Goal: Task Accomplishment & Management: Manage account settings

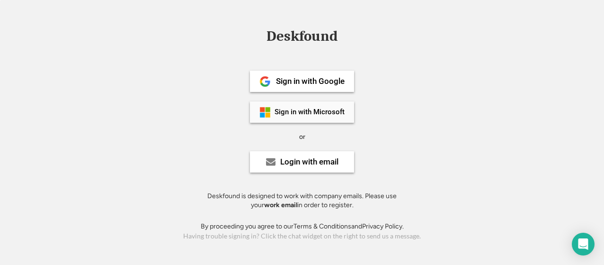
click at [335, 114] on div "Sign in with Microsoft" at bounding box center [309, 111] width 70 height 7
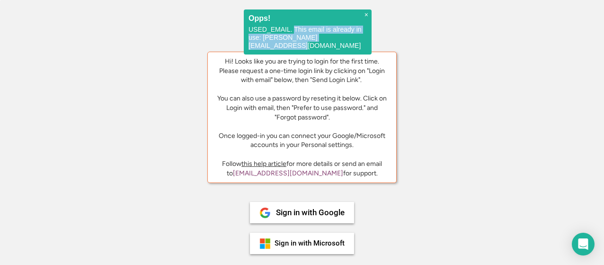
drag, startPoint x: 293, startPoint y: 26, endPoint x: 363, endPoint y: 36, distance: 70.8
click at [363, 36] on p "USED_EMAIL. This email is already in use: [PERSON_NAME][EMAIL_ADDRESS][DOMAIN_N…" at bounding box center [307, 38] width 118 height 24
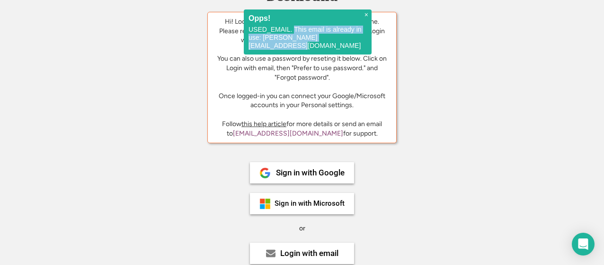
scroll to position [95, 0]
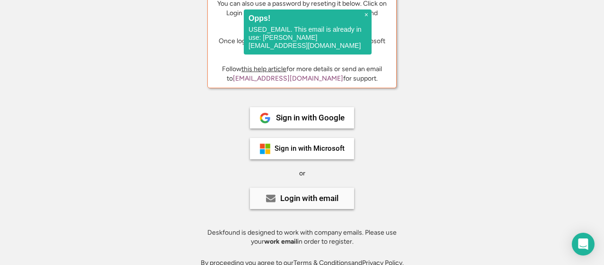
click at [333, 201] on div "Login with email" at bounding box center [309, 198] width 58 height 8
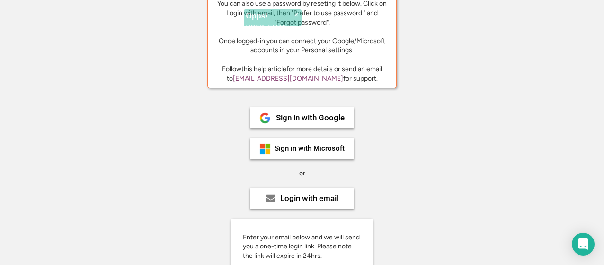
scroll to position [237, 0]
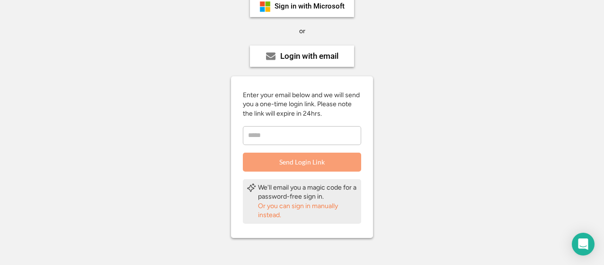
click at [294, 133] on input "email" at bounding box center [302, 135] width 118 height 19
type input "**********"
click at [295, 164] on button "Send Login Link" at bounding box center [302, 161] width 118 height 19
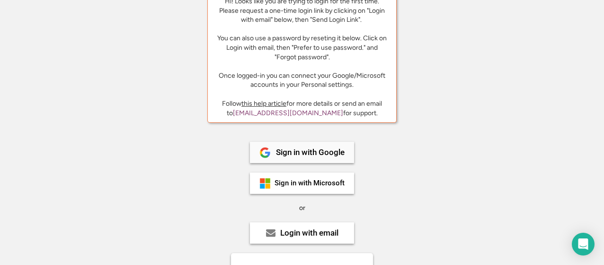
scroll to position [95, 0]
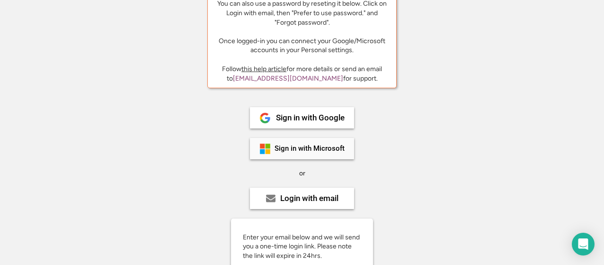
click at [304, 150] on div "Sign in with Microsoft" at bounding box center [309, 148] width 70 height 7
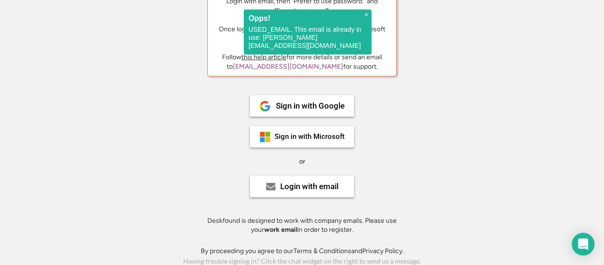
scroll to position [108, 0]
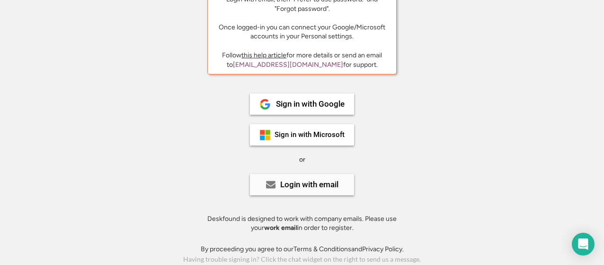
click at [286, 184] on div "Login with email" at bounding box center [309, 184] width 58 height 8
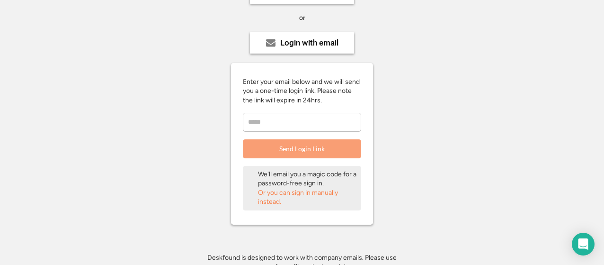
scroll to position [289, 0]
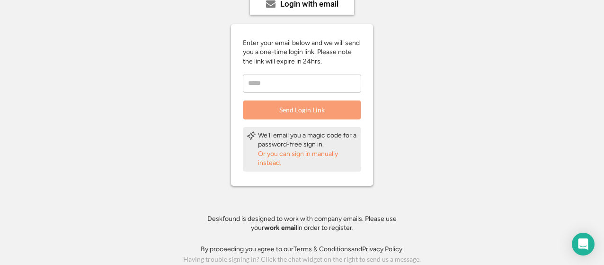
click at [265, 93] on div "Enter your email below and we will send you a one-time login link. Please note …" at bounding box center [302, 78] width 142 height 81
click at [268, 87] on input "email" at bounding box center [302, 83] width 118 height 19
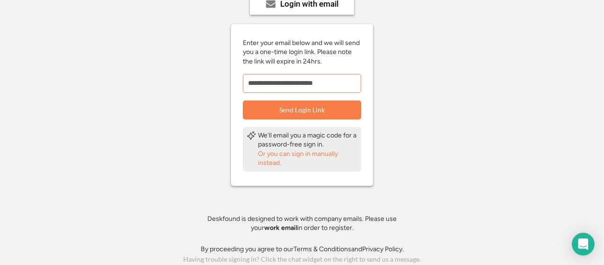
click at [298, 84] on input "**********" at bounding box center [302, 83] width 118 height 19
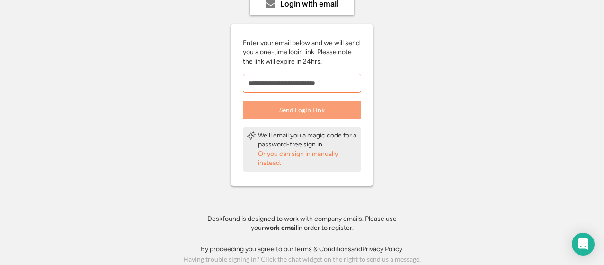
type input "**********"
click at [309, 110] on button "Send Login Link" at bounding box center [302, 109] width 118 height 19
